Goal: Task Accomplishment & Management: Manage account settings

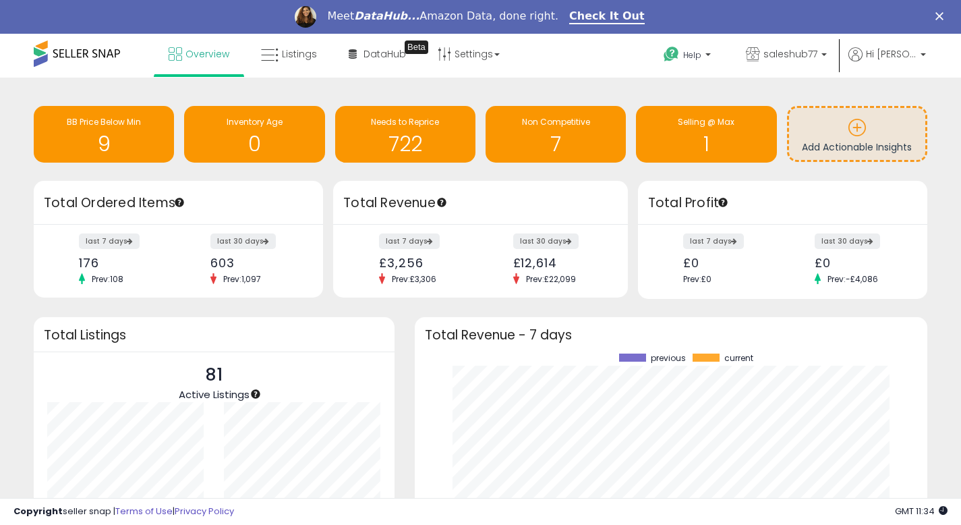
scroll to position [187, 485]
click at [140, 131] on div "9" at bounding box center [103, 135] width 127 height 39
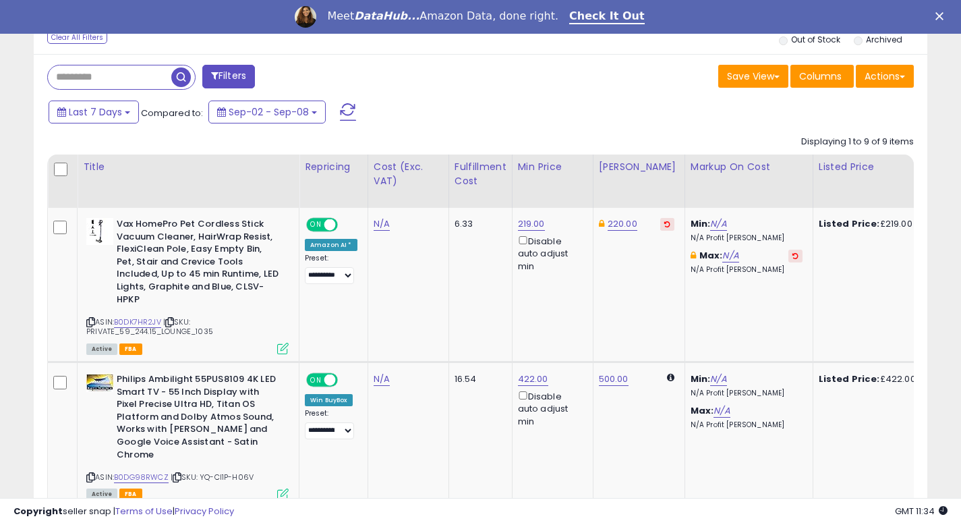
scroll to position [535, 0]
click at [132, 316] on link "B0DK7HR2JV" at bounding box center [137, 321] width 47 height 11
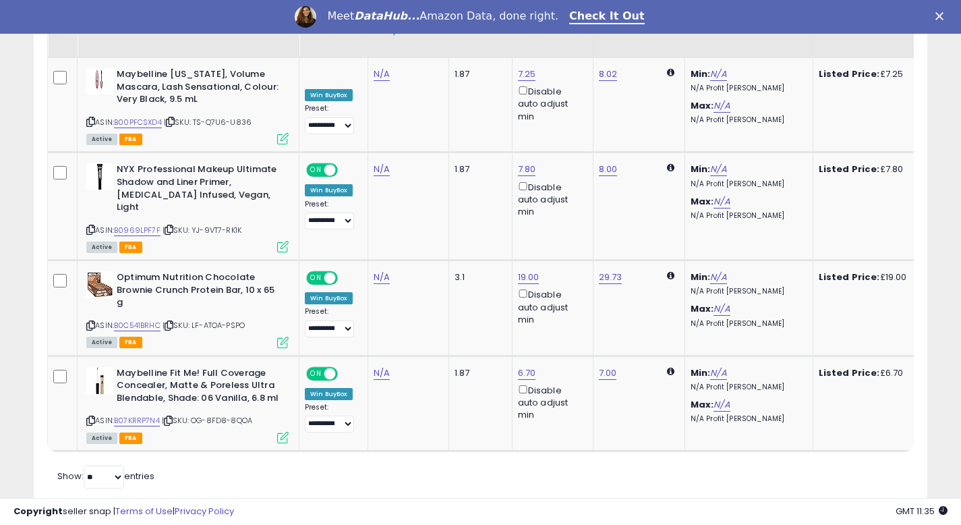
scroll to position [1378, 0]
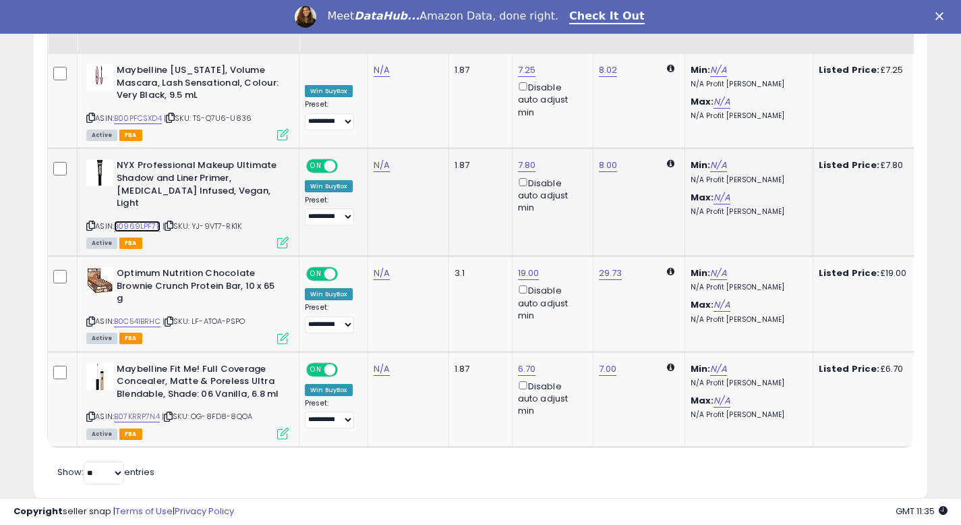
click at [146, 220] on link "B0969LPF7F" at bounding box center [137, 225] width 47 height 11
click at [526, 158] on link "7.80" at bounding box center [527, 164] width 18 height 13
type input "***"
click button "submit" at bounding box center [565, 93] width 23 height 20
click at [146, 411] on link "B07KRRP7N4" at bounding box center [137, 416] width 46 height 11
